Goal: Information Seeking & Learning: Learn about a topic

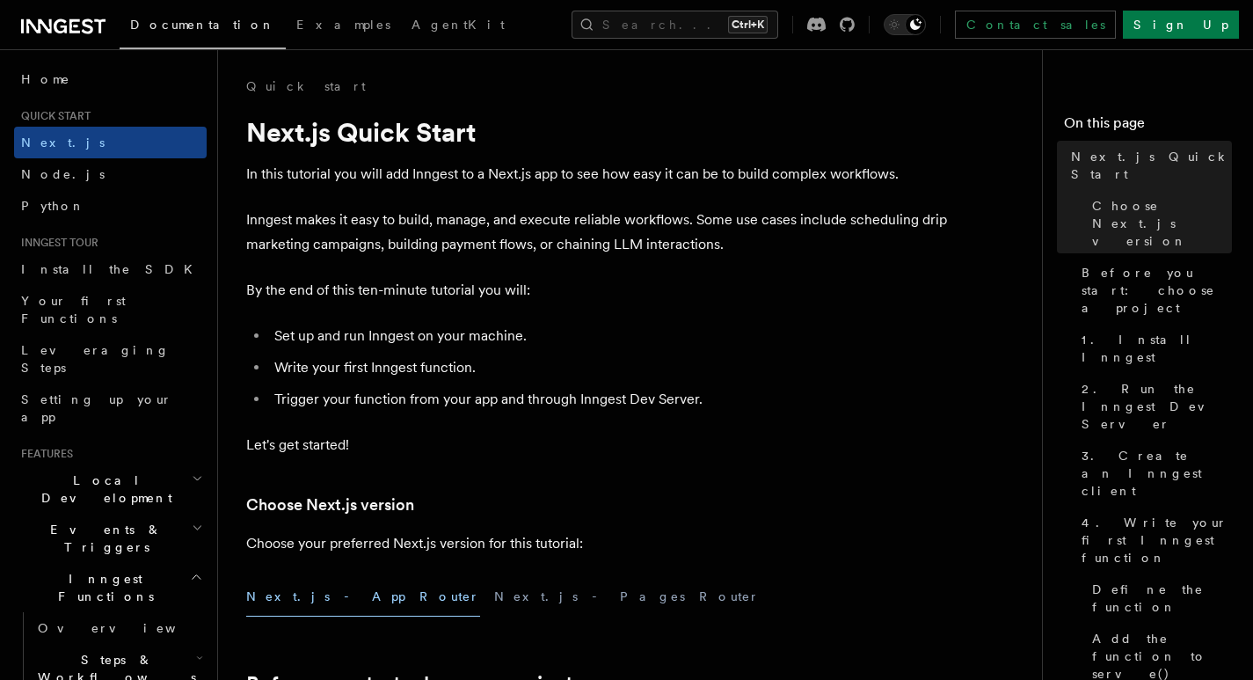
click at [403, 383] on ul "Set up and run Inngest on your machine. Write your first Inngest function. Trig…" at bounding box center [598, 368] width 704 height 88
drag, startPoint x: 607, startPoint y: 401, endPoint x: 592, endPoint y: 396, distance: 15.9
click at [607, 401] on li "Trigger your function from your app and through Inngest Dev Server." at bounding box center [609, 399] width 681 height 25
click at [752, 176] on p "In this tutorial you will add Inngest to a Next.js app to see how easy it can b…" at bounding box center [598, 174] width 704 height 25
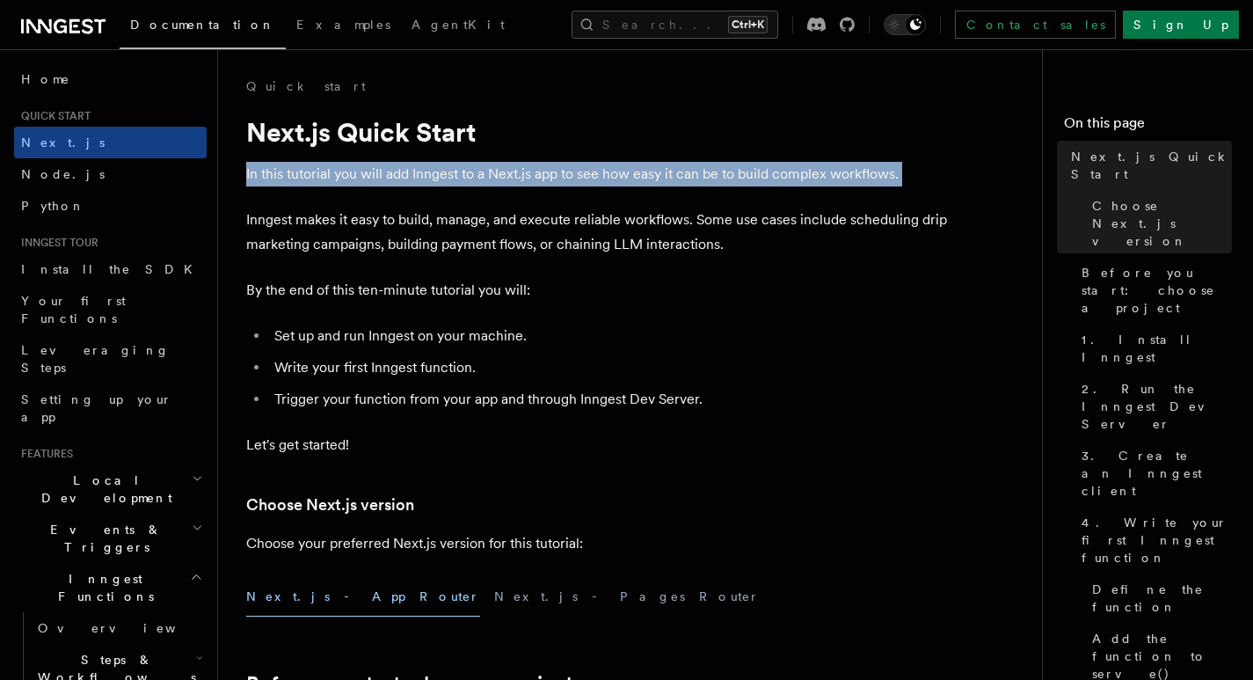
click at [752, 176] on p "In this tutorial you will add Inngest to a Next.js app to see how easy it can b…" at bounding box center [598, 174] width 704 height 25
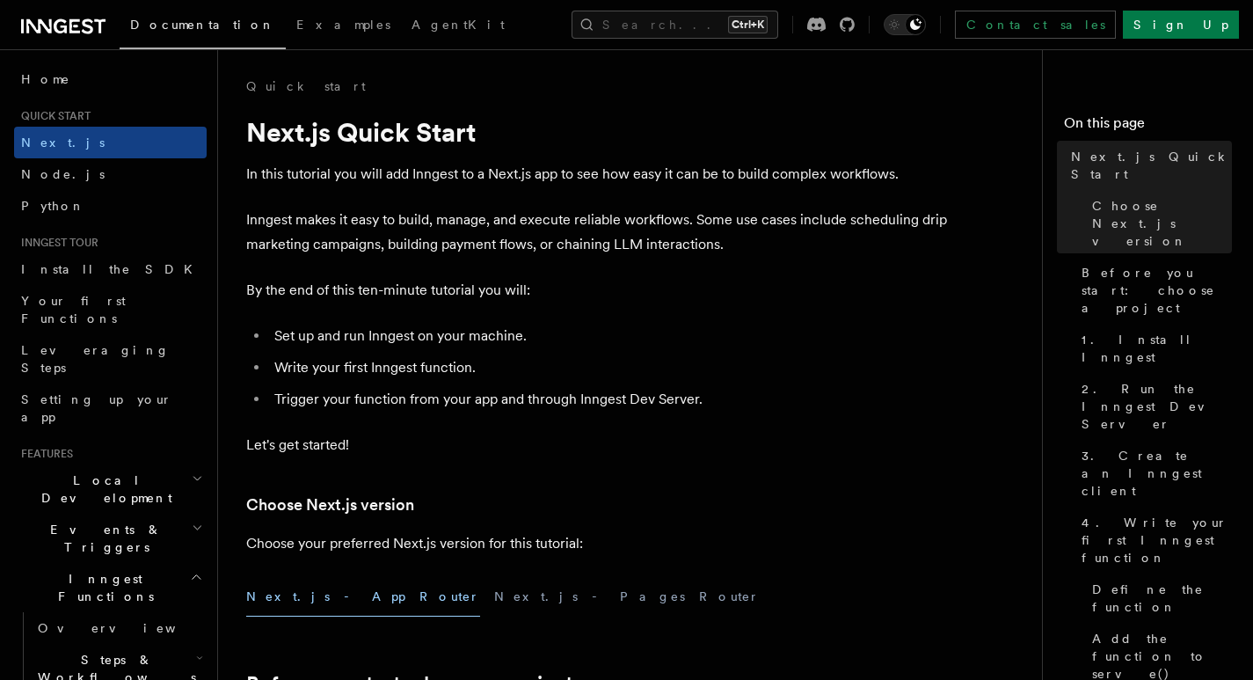
click at [532, 171] on p "In this tutorial you will add Inngest to a Next.js app to see how easy it can b…" at bounding box center [598, 174] width 704 height 25
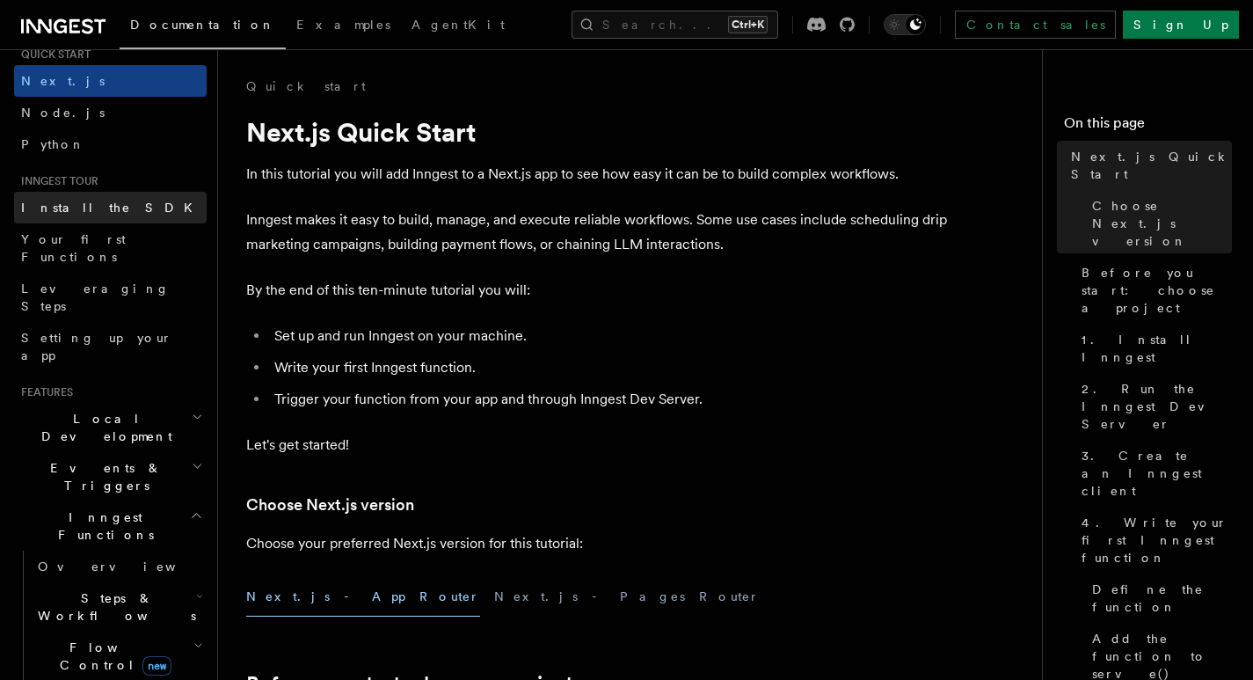
scroll to position [264, 0]
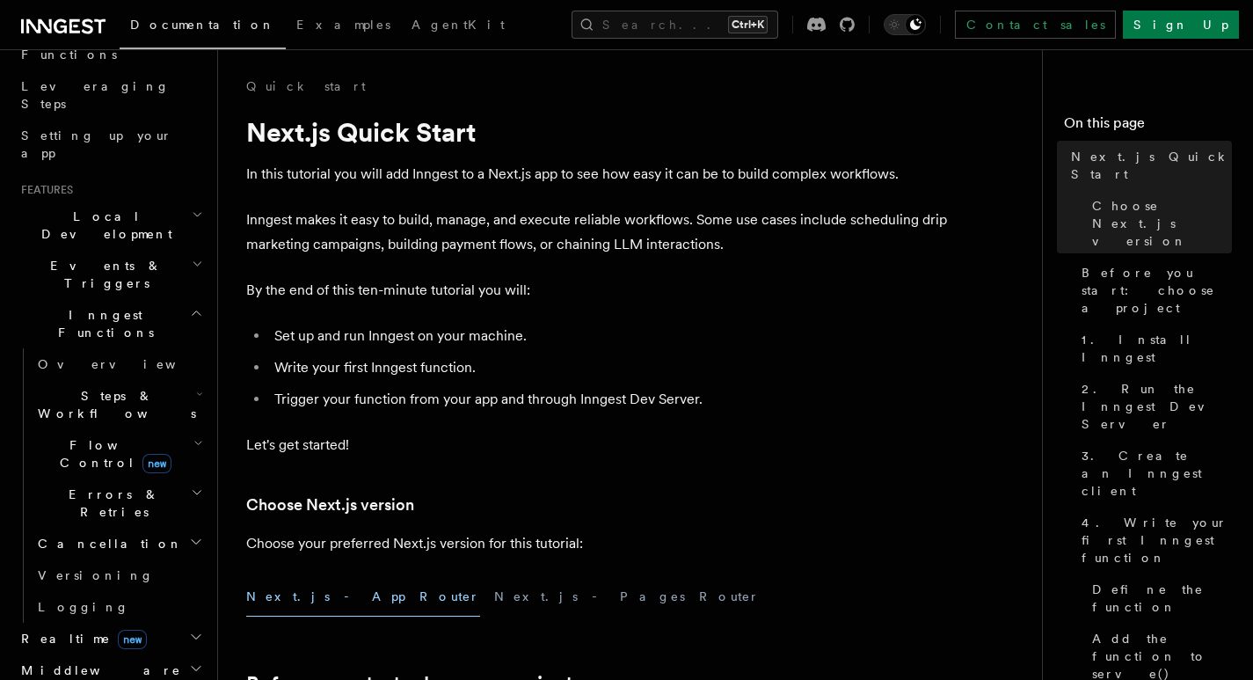
click at [152, 380] on h2 "Steps & Workflows" at bounding box center [119, 404] width 176 height 49
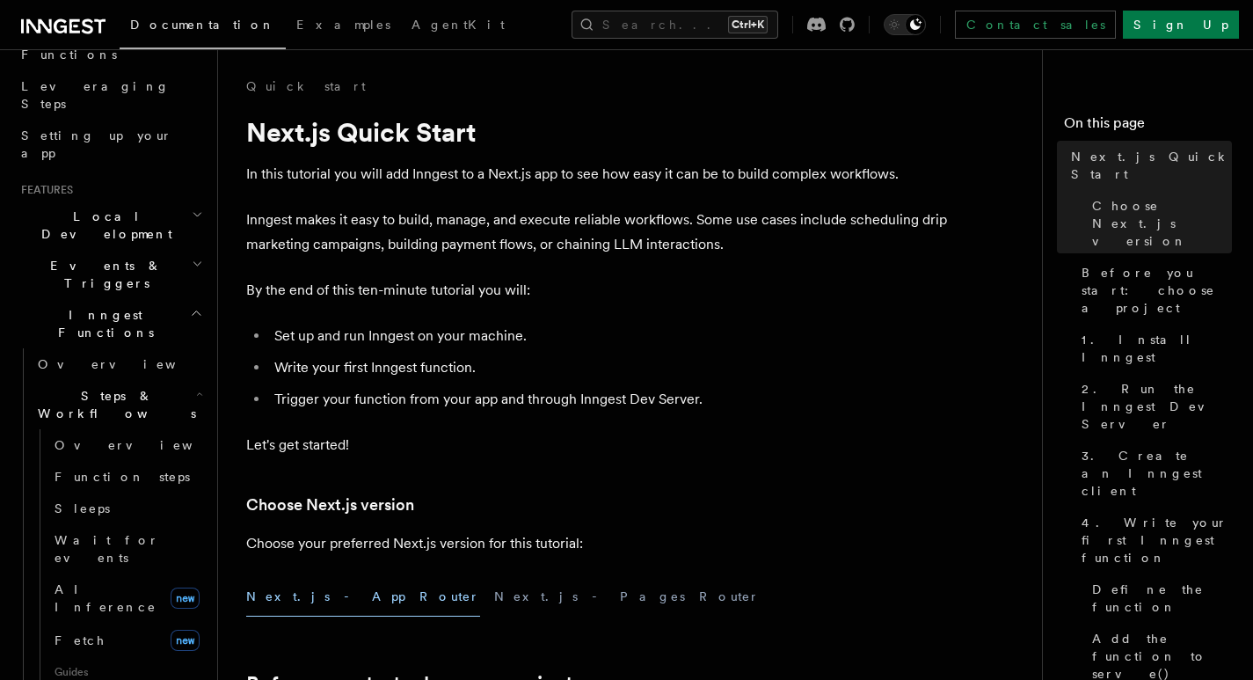
click at [152, 380] on h2 "Steps & Workflows" at bounding box center [119, 404] width 176 height 49
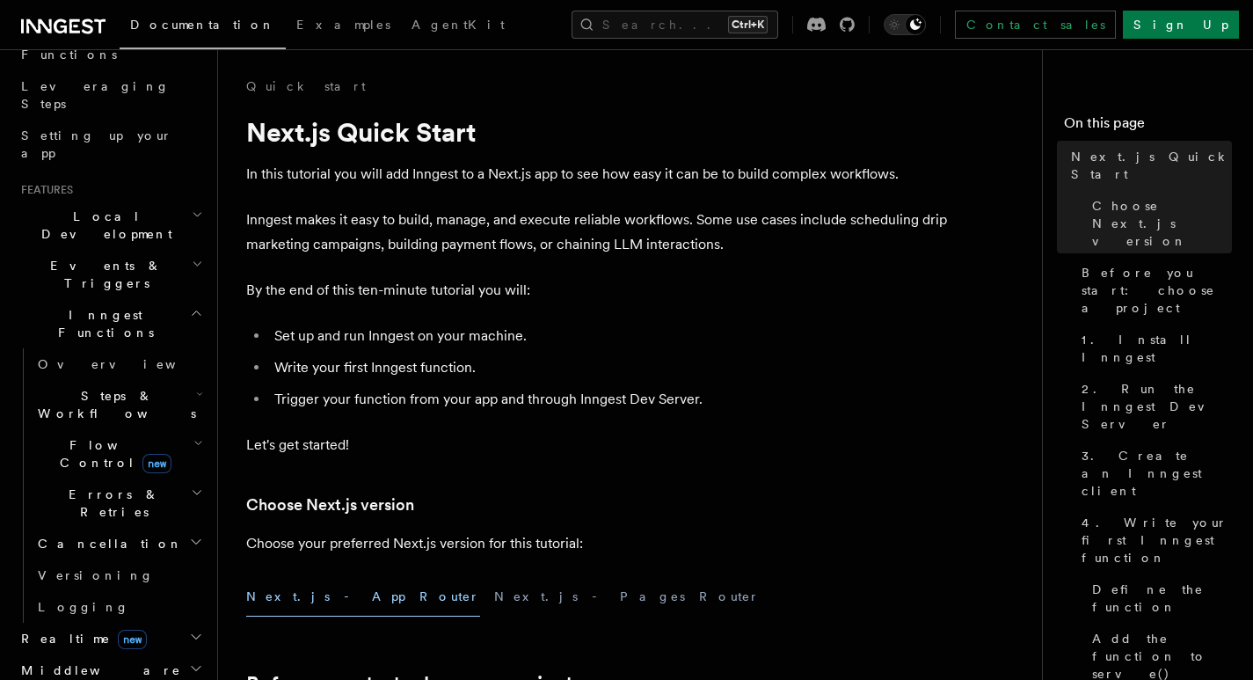
click at [157, 429] on h2 "Flow Control new" at bounding box center [119, 453] width 176 height 49
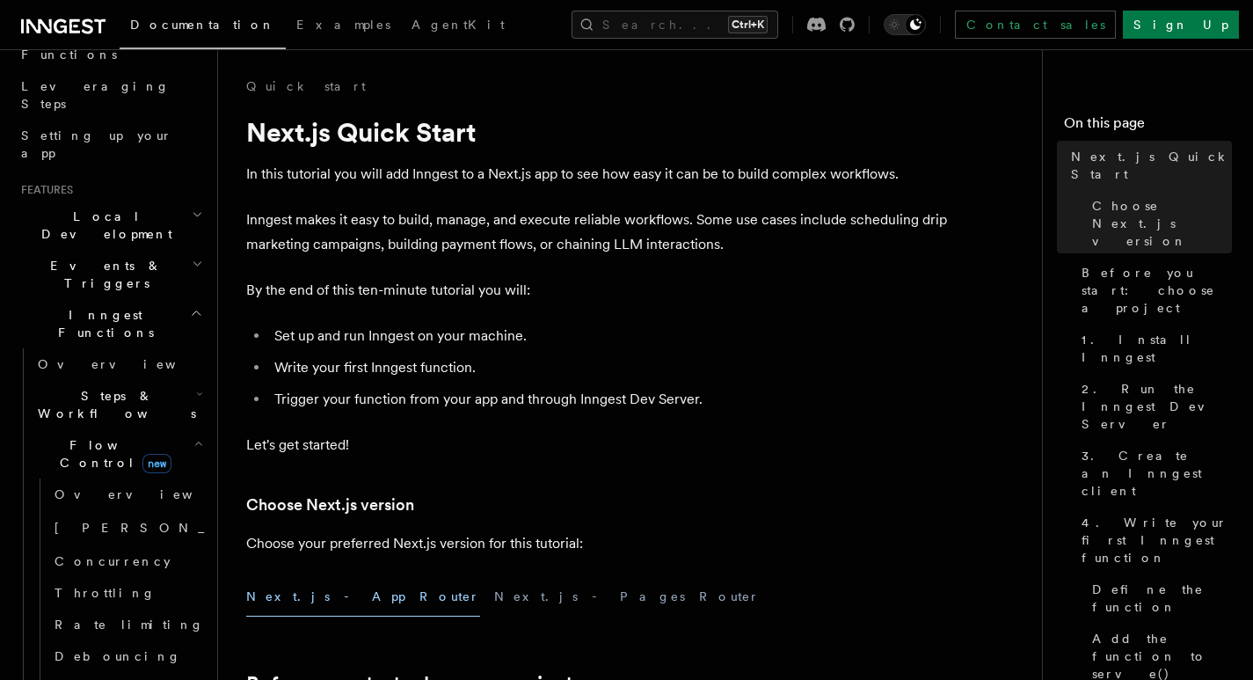
click at [157, 429] on h2 "Flow Control new" at bounding box center [119, 453] width 176 height 49
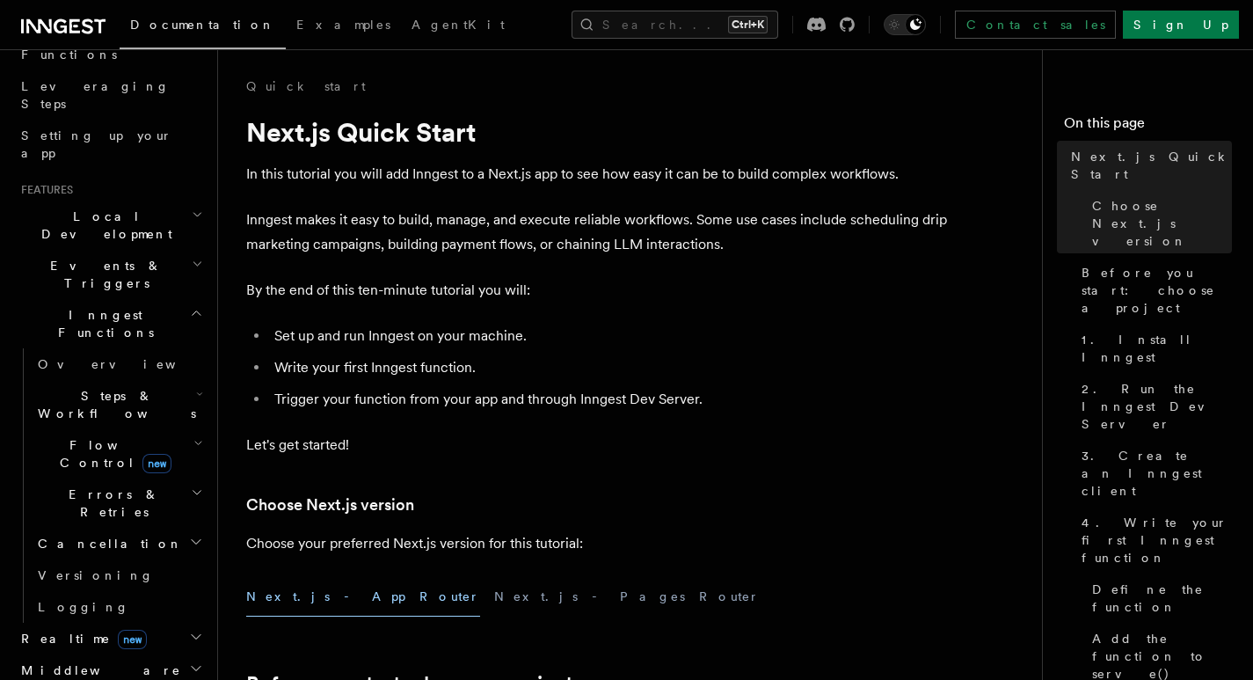
click at [163, 478] on h2 "Errors & Retries" at bounding box center [119, 502] width 176 height 49
click at [157, 591] on link "Logging" at bounding box center [119, 607] width 176 height 32
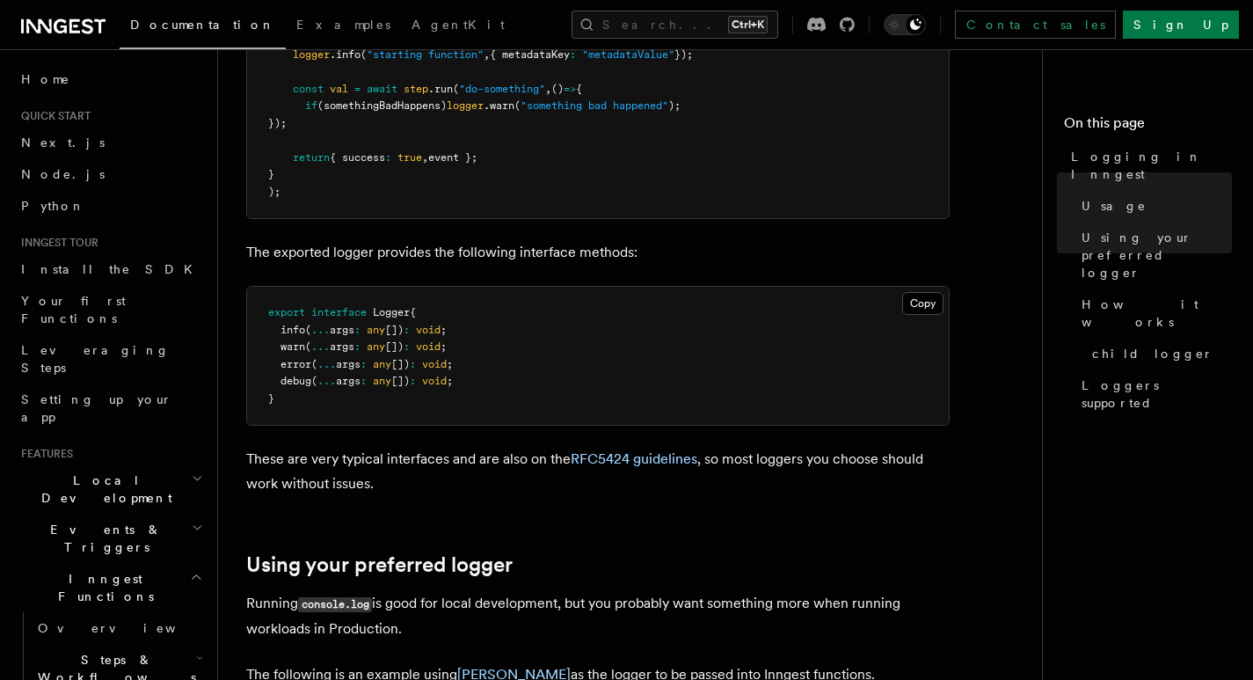
scroll to position [1055, 0]
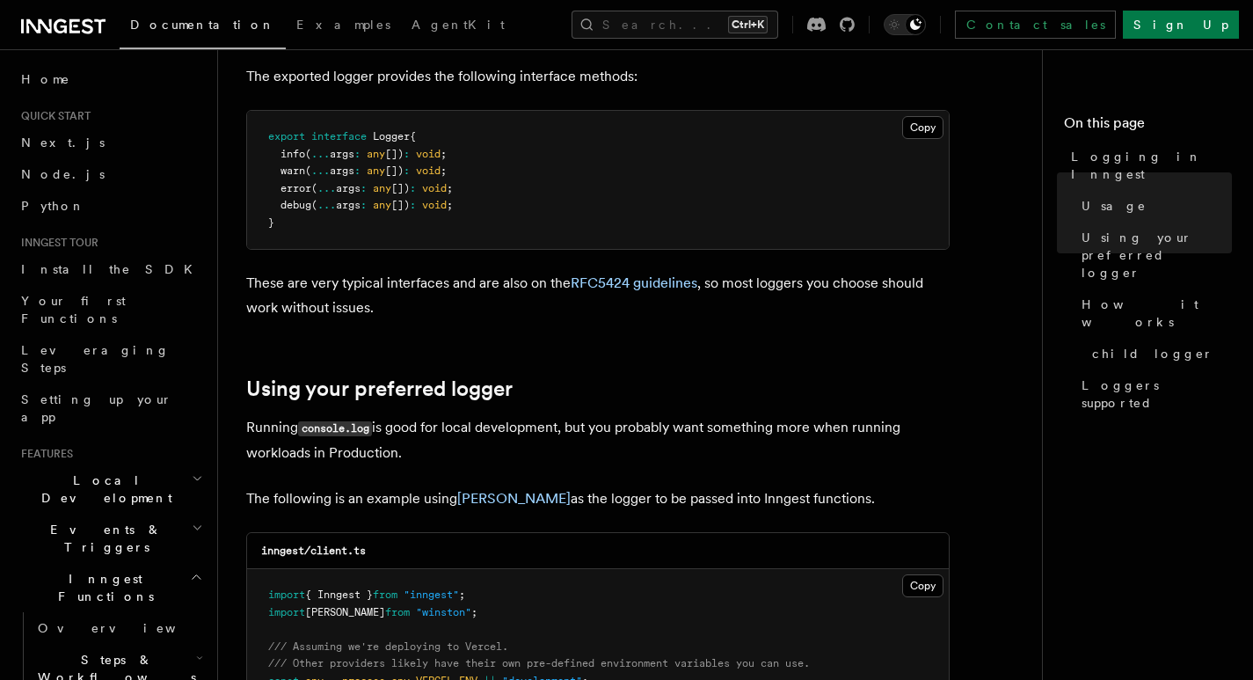
click at [594, 503] on p "The following is an example using [PERSON_NAME] as the logger to be passed into…" at bounding box center [598, 498] width 704 height 25
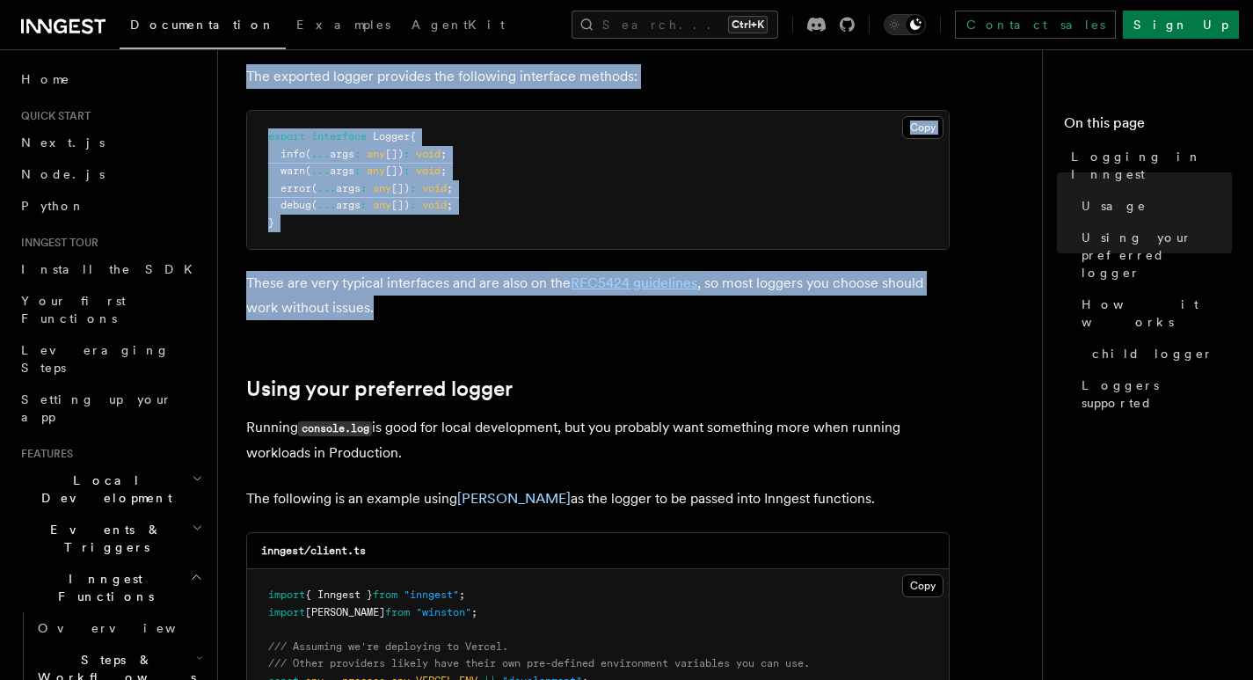
drag, startPoint x: 251, startPoint y: 120, endPoint x: 634, endPoint y: 318, distance: 431.5
click at [634, 318] on article "Features Inngest Functions Logging in Inngest Log handling can have some caveat…" at bounding box center [637, 612] width 782 height 3181
copy article "Logging in Inngest Log handling can have some caveats when working with serverl…"
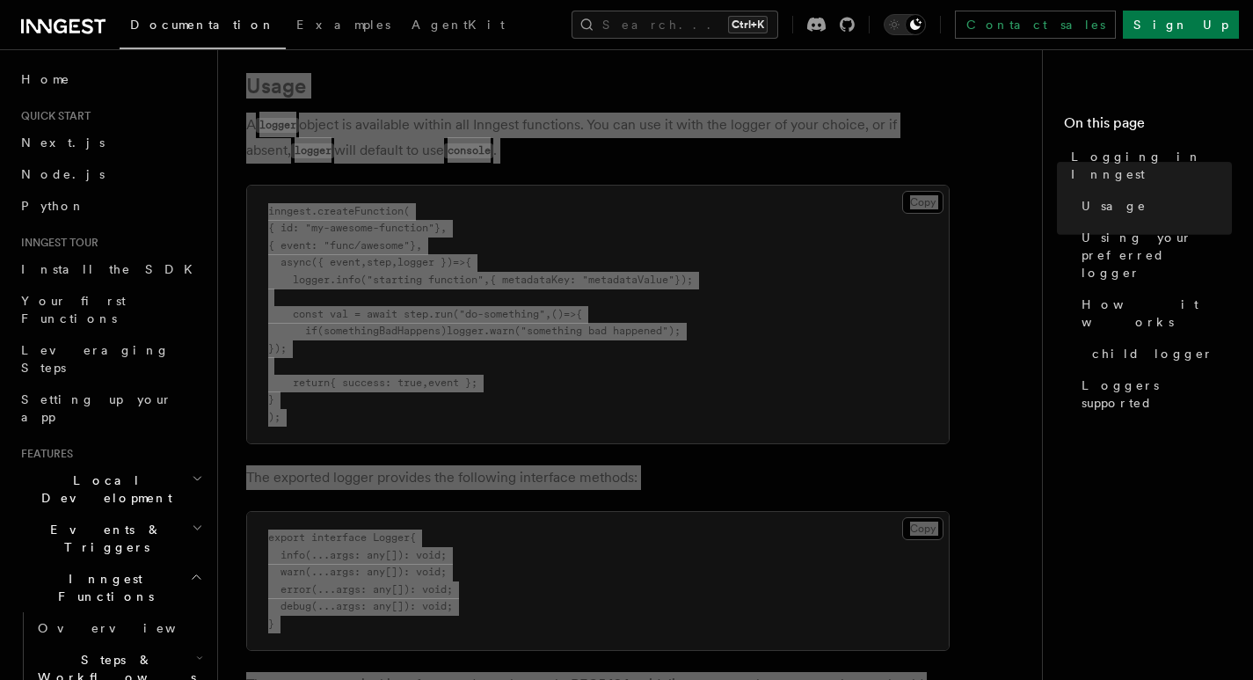
scroll to position [528, 0]
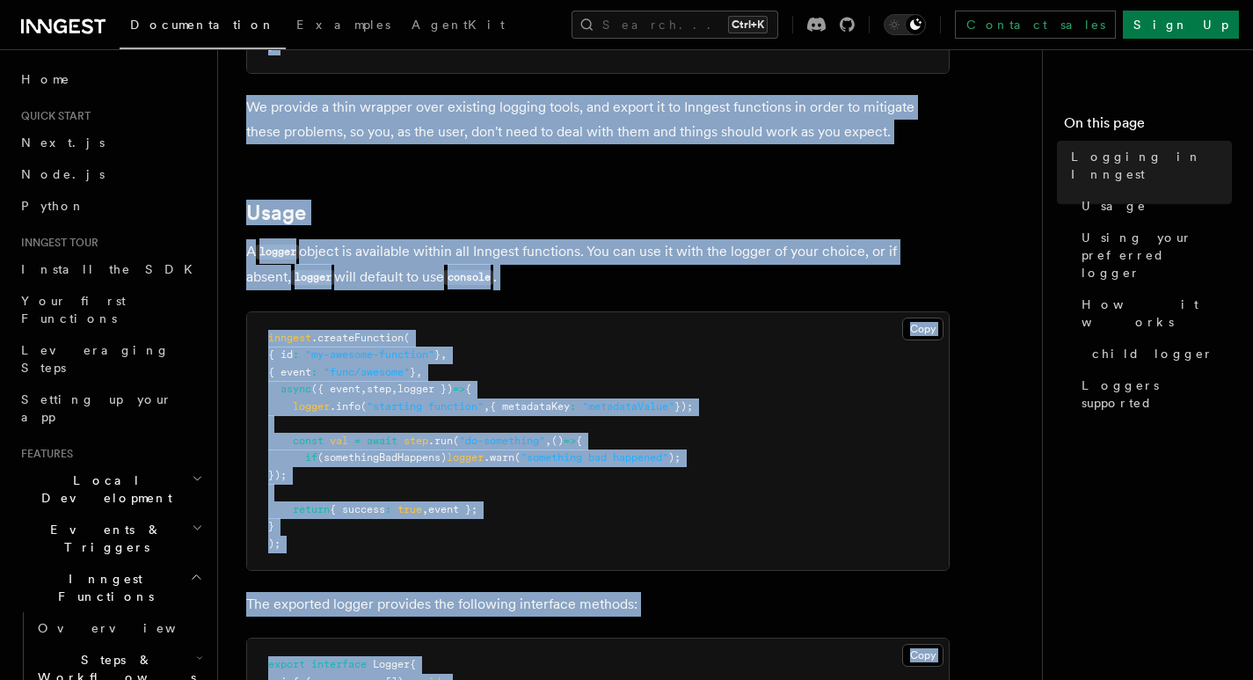
click at [597, 476] on pre "inngest .createFunction ( { id : "my-awesome-function" } , { event : "func/awes…" at bounding box center [598, 441] width 702 height 259
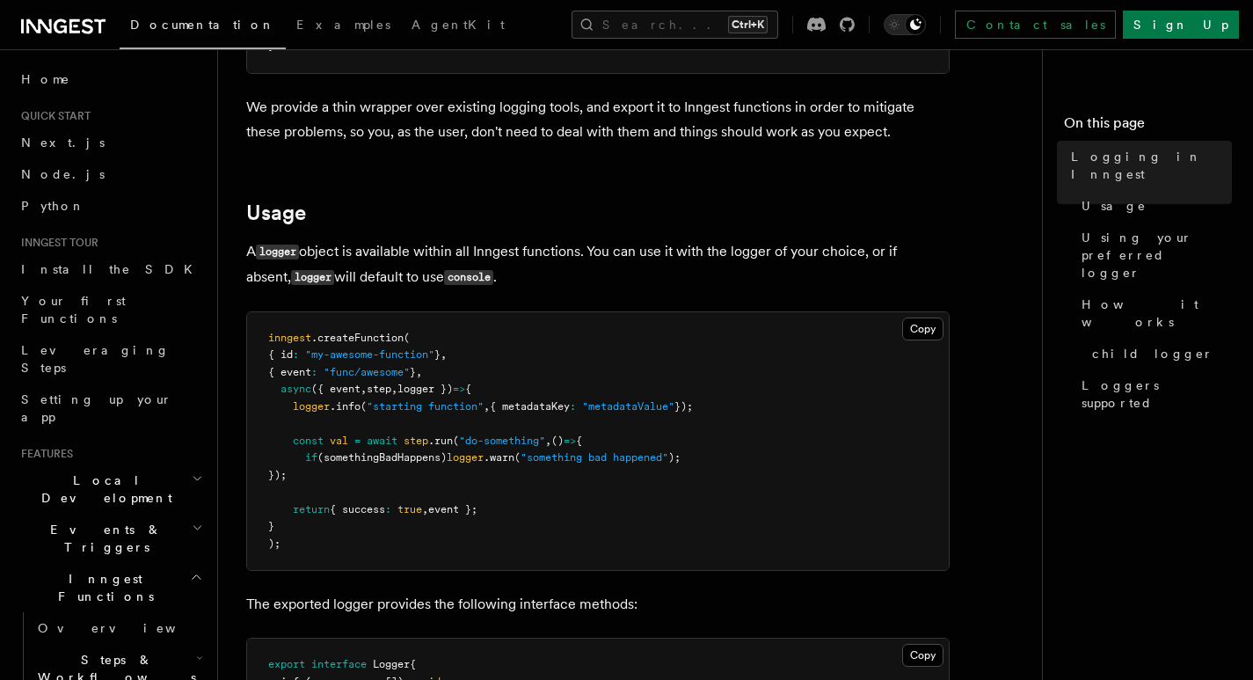
click at [563, 252] on p "A logger object is available within all Inngest functions. You can use it with …" at bounding box center [598, 264] width 704 height 51
click at [846, 253] on p "A logger object is available within all Inngest functions. You can use it with …" at bounding box center [598, 264] width 704 height 51
click at [566, 206] on h2 "Usage" at bounding box center [598, 213] width 704 height 25
click at [857, 120] on p "We provide a thin wrapper over existing logging tools, and export it to Inngest…" at bounding box center [598, 119] width 704 height 49
click at [536, 134] on p "We provide a thin wrapper over existing logging tools, and export it to Inngest…" at bounding box center [598, 119] width 704 height 49
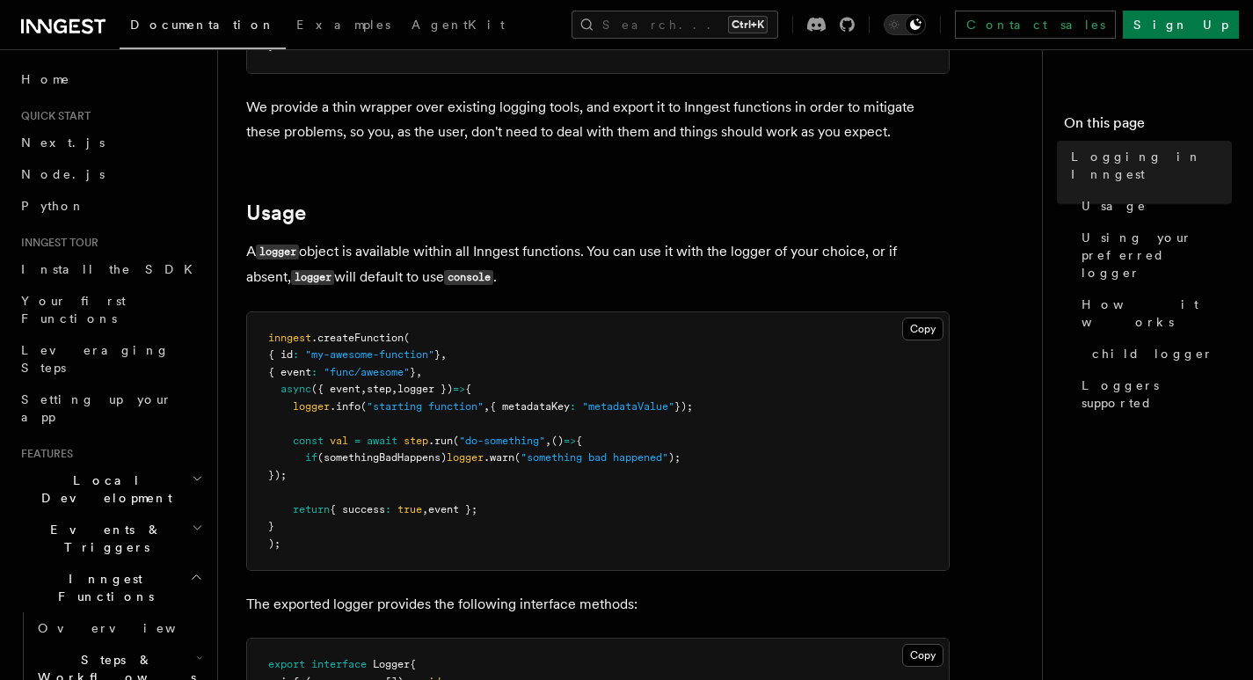
click at [595, 130] on p "We provide a thin wrapper over existing logging tools, and export it to Inngest…" at bounding box center [598, 119] width 704 height 49
